Goal: Information Seeking & Learning: Learn about a topic

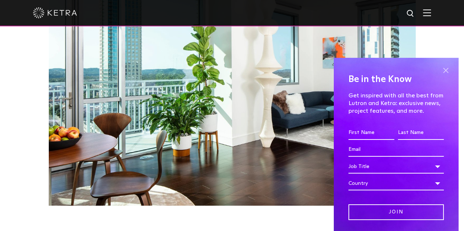
click at [440, 70] on span at bounding box center [445, 70] width 11 height 11
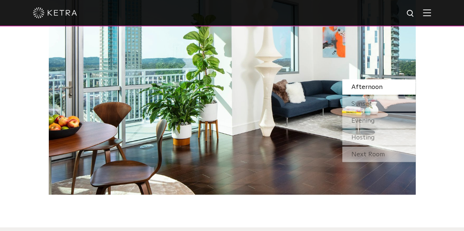
click at [431, 12] on img at bounding box center [427, 12] width 8 height 7
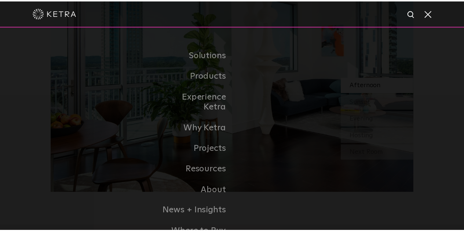
scroll to position [656, 0]
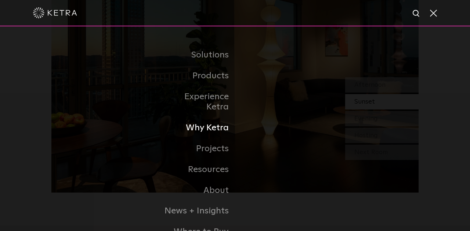
click at [215, 123] on link "Why Ketra" at bounding box center [197, 128] width 75 height 21
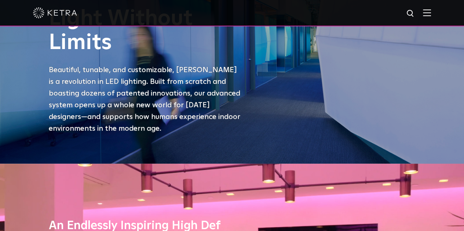
drag, startPoint x: 466, startPoint y: 36, endPoint x: 467, endPoint y: 55, distance: 19.1
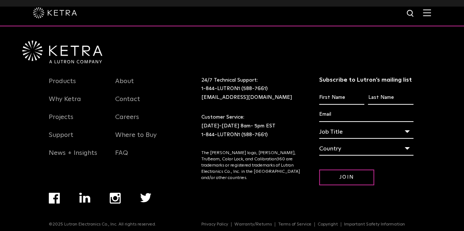
scroll to position [1383, 0]
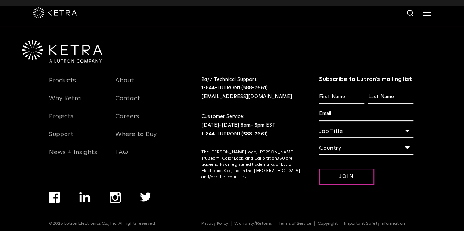
click at [101, 0] on div at bounding box center [232, 13] width 398 height 26
